Goal: Check status: Check status

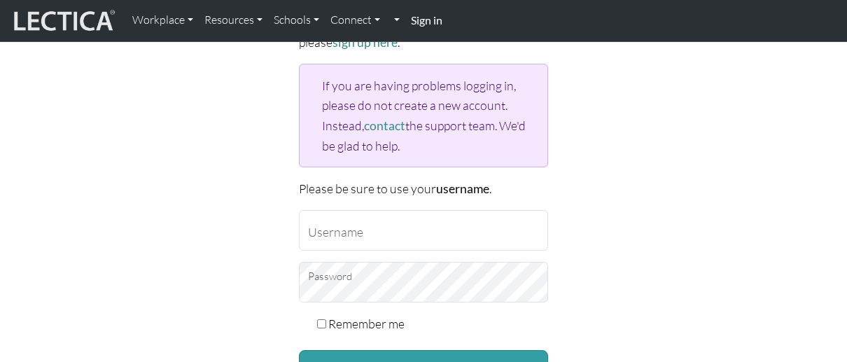
scroll to position [210, 0]
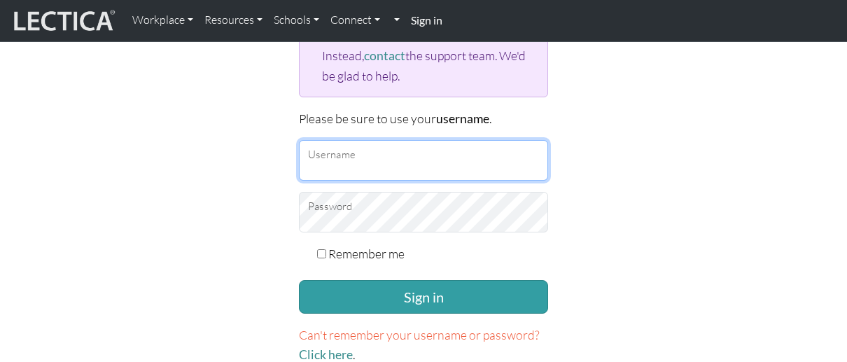
type input "TaddyAO2025"
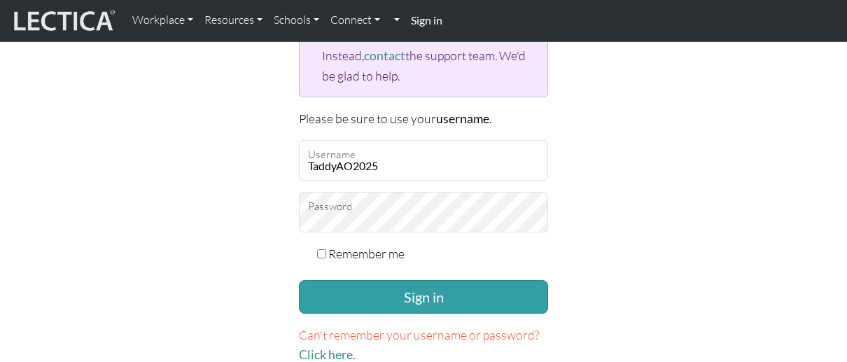
click at [324, 253] on input "Remember me" at bounding box center [321, 253] width 9 height 9
checkbox input "true"
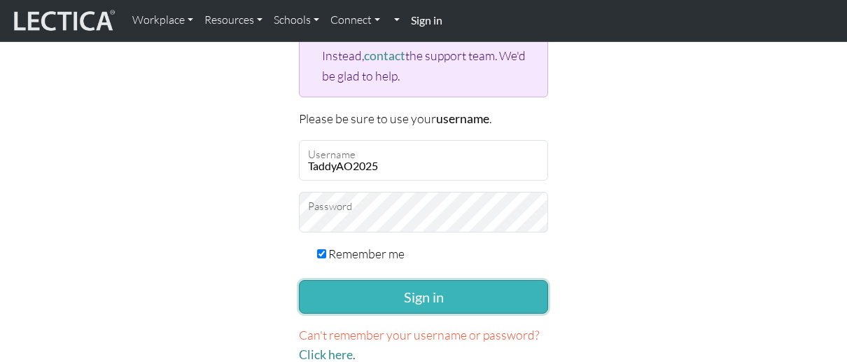
click at [394, 291] on button "Sign in" at bounding box center [423, 297] width 249 height 34
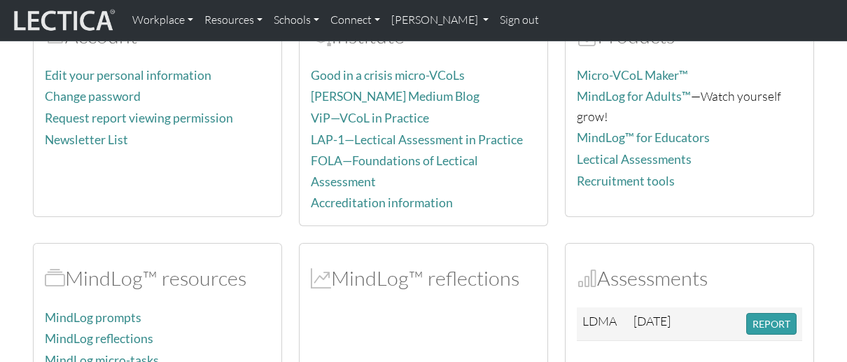
scroll to position [280, 0]
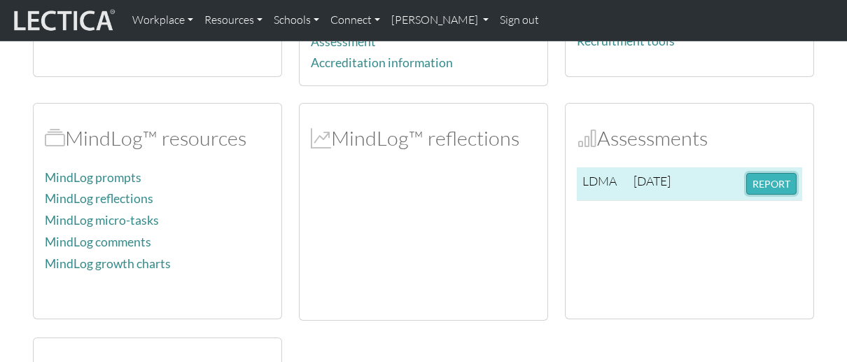
click at [765, 173] on button "REPORT" at bounding box center [772, 184] width 50 height 22
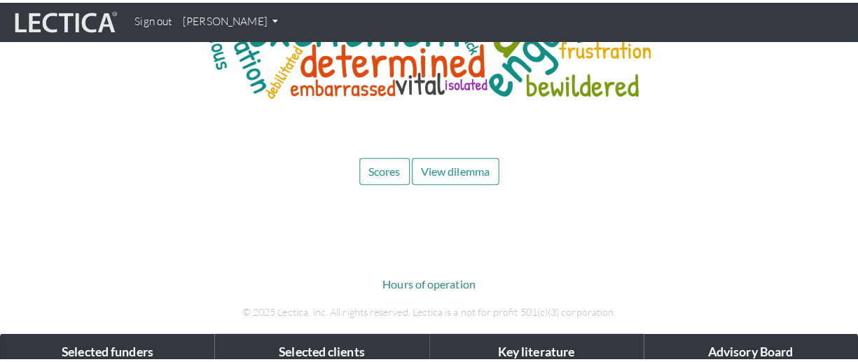
scroll to position [6723, 0]
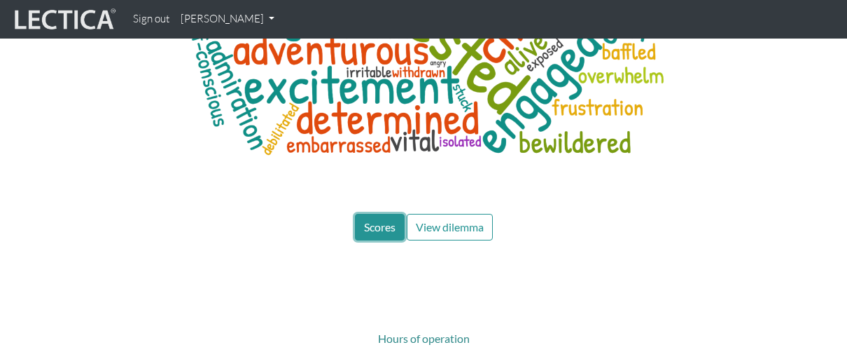
click at [364, 220] on span "Scores" at bounding box center [380, 226] width 32 height 13
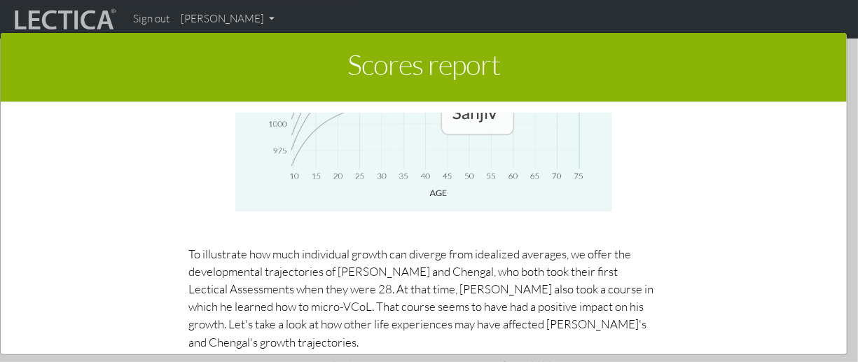
scroll to position [6502, 0]
